Goal: Task Accomplishment & Management: Manage account settings

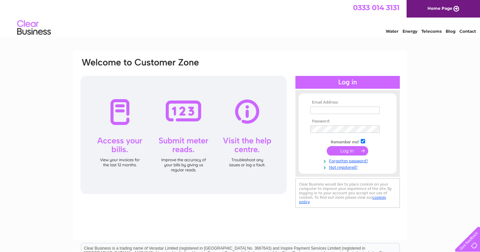
type input "[EMAIL_ADDRESS][DOMAIN_NAME]"
click at [347, 151] on input "submit" at bounding box center [347, 150] width 41 height 9
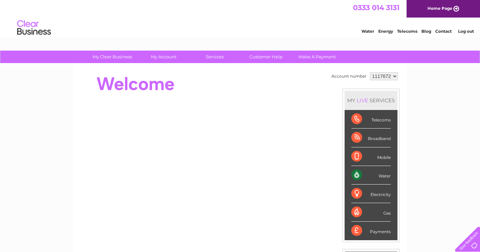
click at [356, 177] on div "Water" at bounding box center [370, 175] width 39 height 19
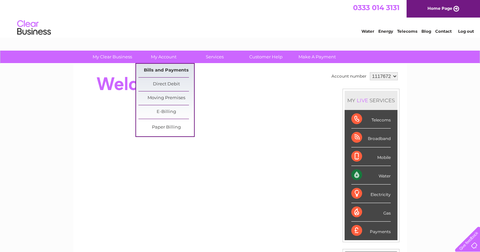
click at [158, 71] on link "Bills and Payments" at bounding box center [166, 70] width 56 height 13
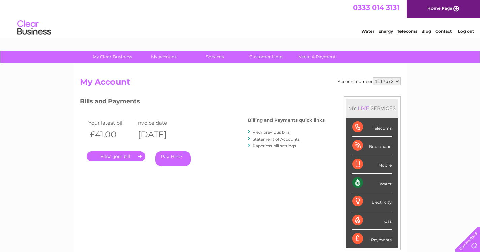
click at [128, 156] on link "." at bounding box center [116, 156] width 59 height 10
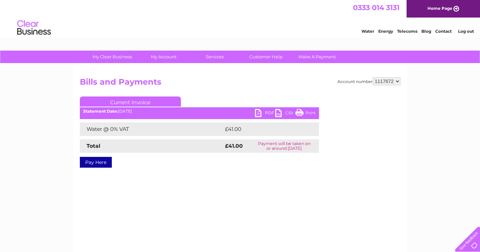
click at [257, 114] on link "PDF" at bounding box center [265, 114] width 20 height 10
